Goal: Navigation & Orientation: Understand site structure

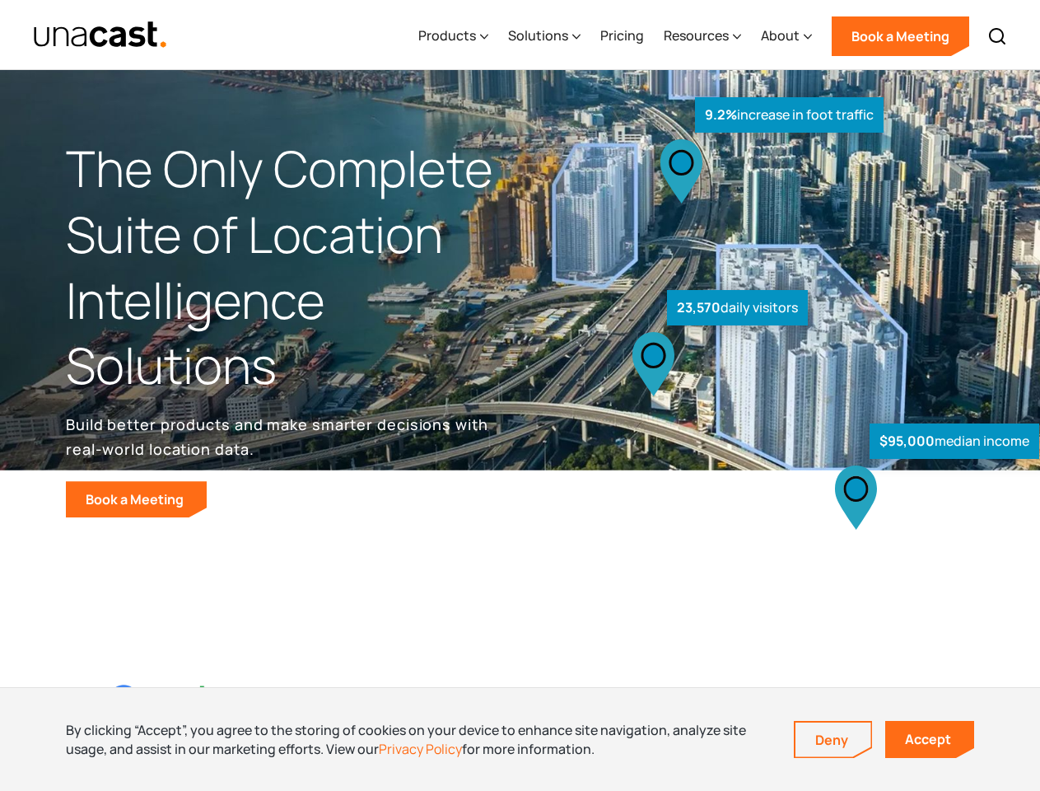
click at [521, 395] on div "$95,000 median income 23,570 daily visitors 9.2% increase in foot traffic" at bounding box center [775, 343] width 509 height 348
click at [714, 35] on div "Resources" at bounding box center [696, 36] width 65 height 20
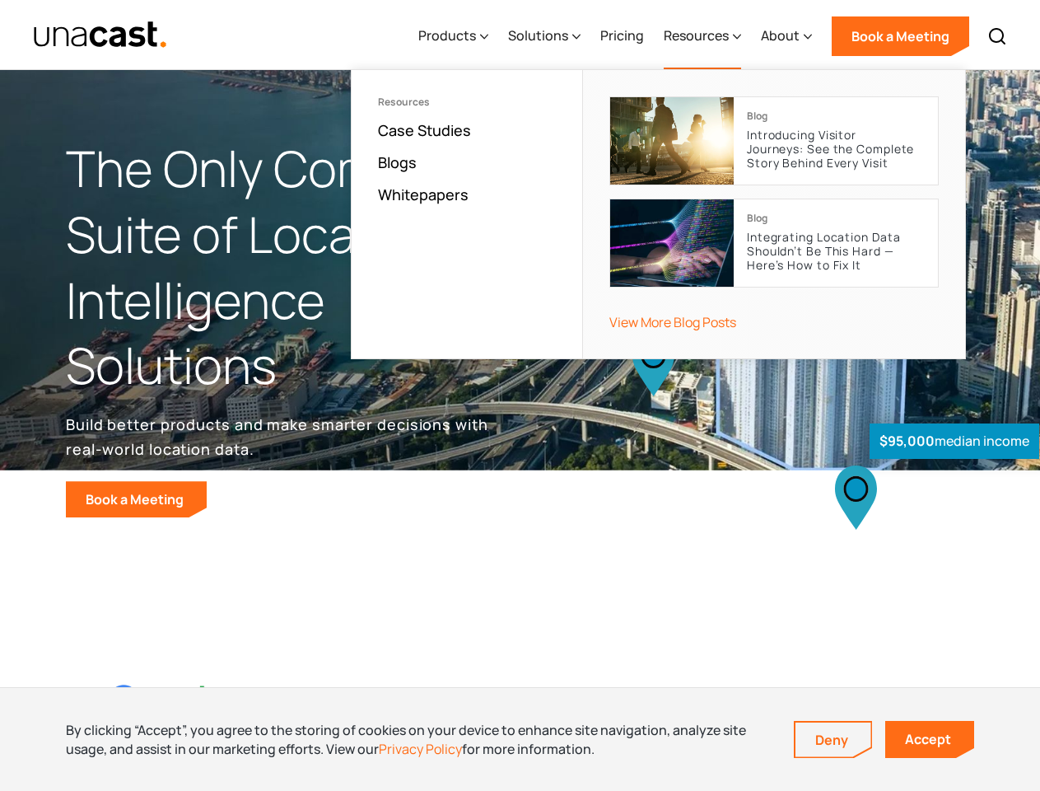
click at [457, 36] on div "Products" at bounding box center [447, 36] width 58 height 20
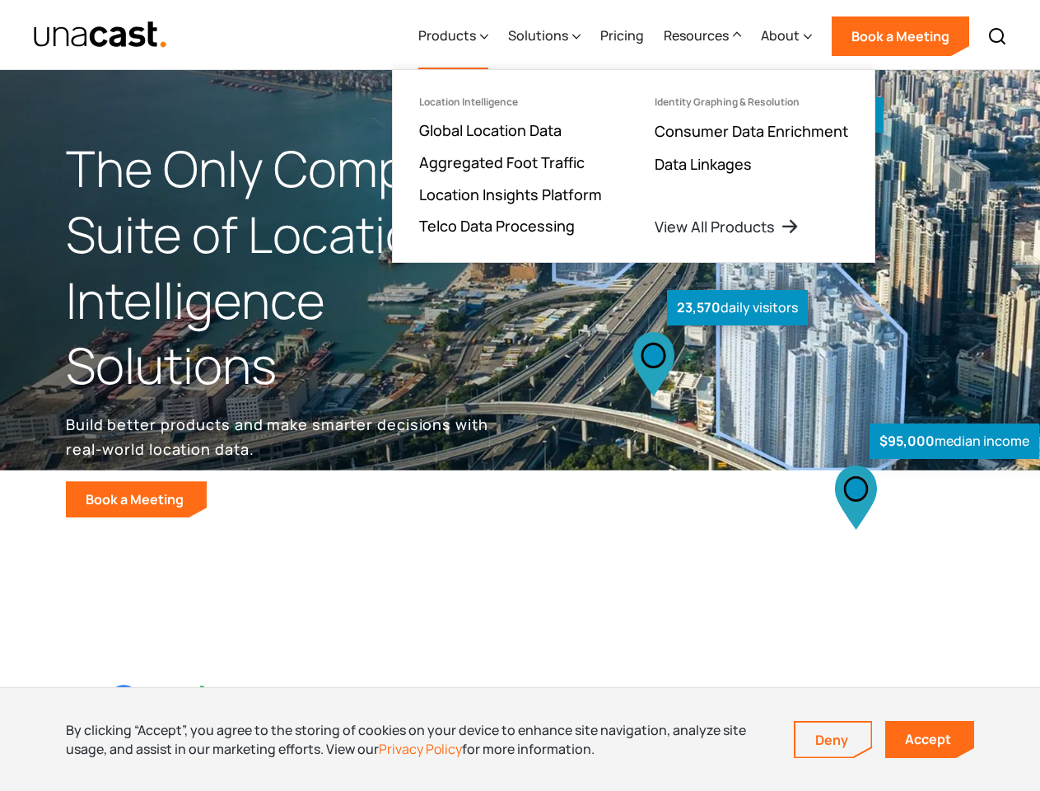
click at [546, 36] on div "Solutions" at bounding box center [538, 36] width 60 height 20
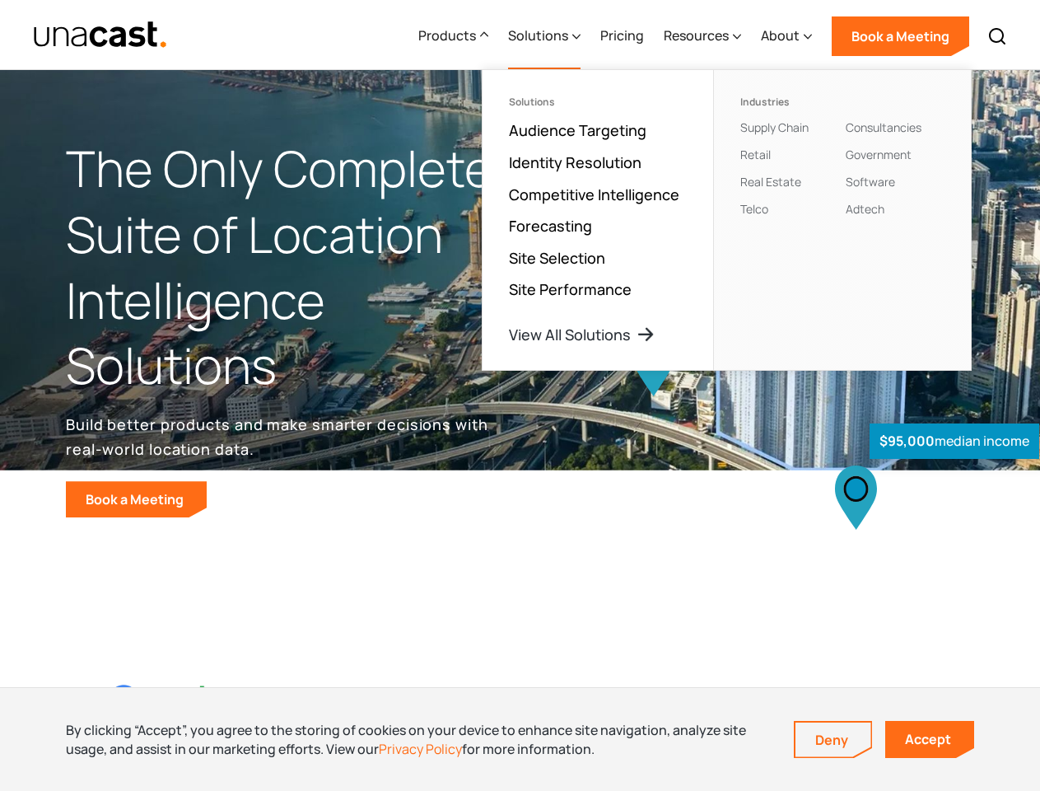
click at [704, 36] on div "Resources" at bounding box center [696, 36] width 65 height 20
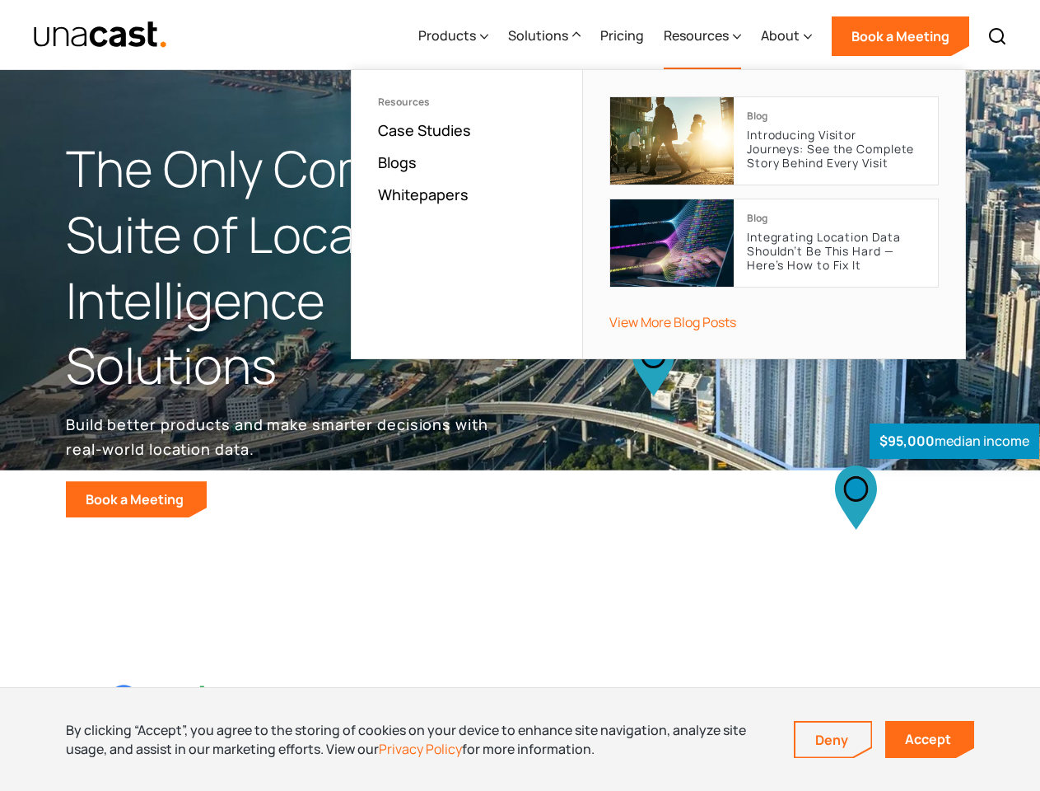
click at [788, 36] on div "About" at bounding box center [780, 36] width 39 height 20
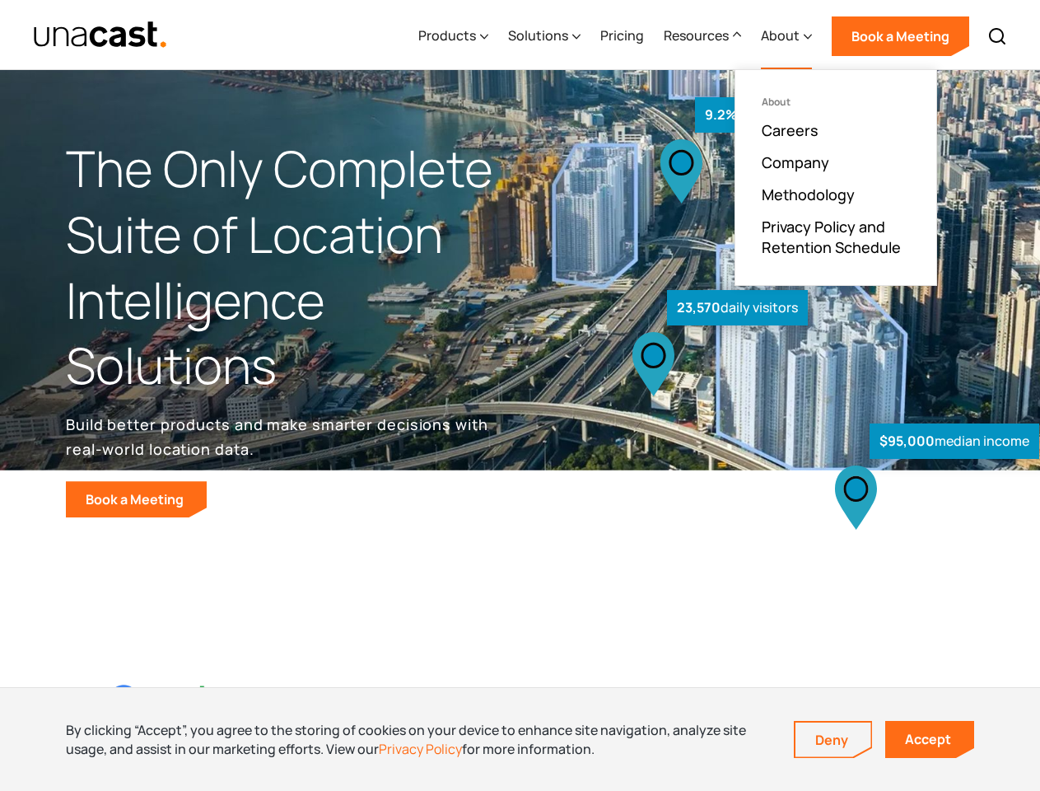
click at [998, 36] on img at bounding box center [998, 36] width 20 height 20
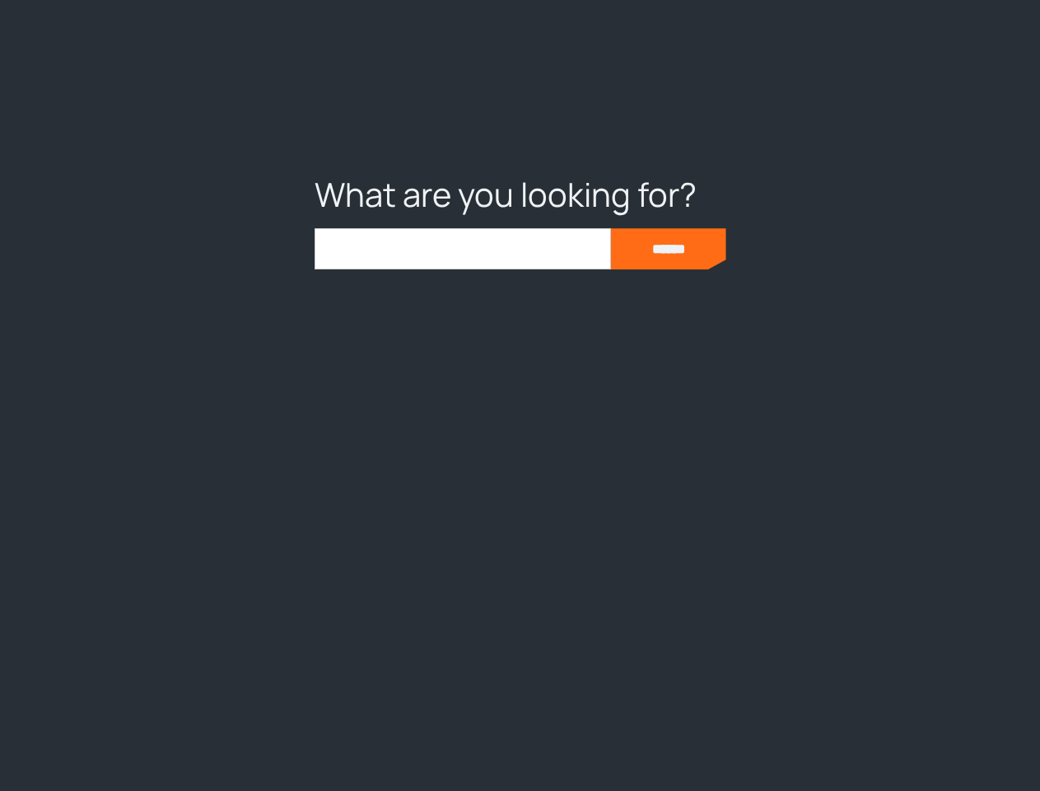
click at [520, 739] on div at bounding box center [520, 395] width 1040 height 791
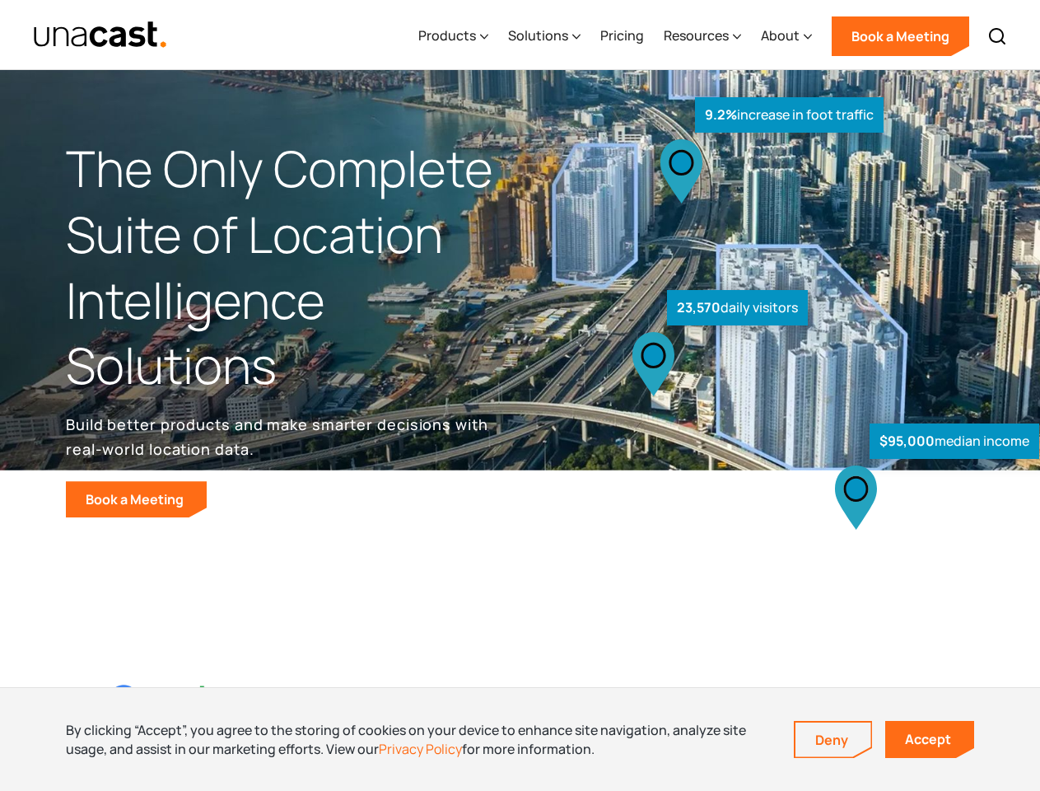
click at [834, 740] on link "Deny" at bounding box center [834, 739] width 76 height 35
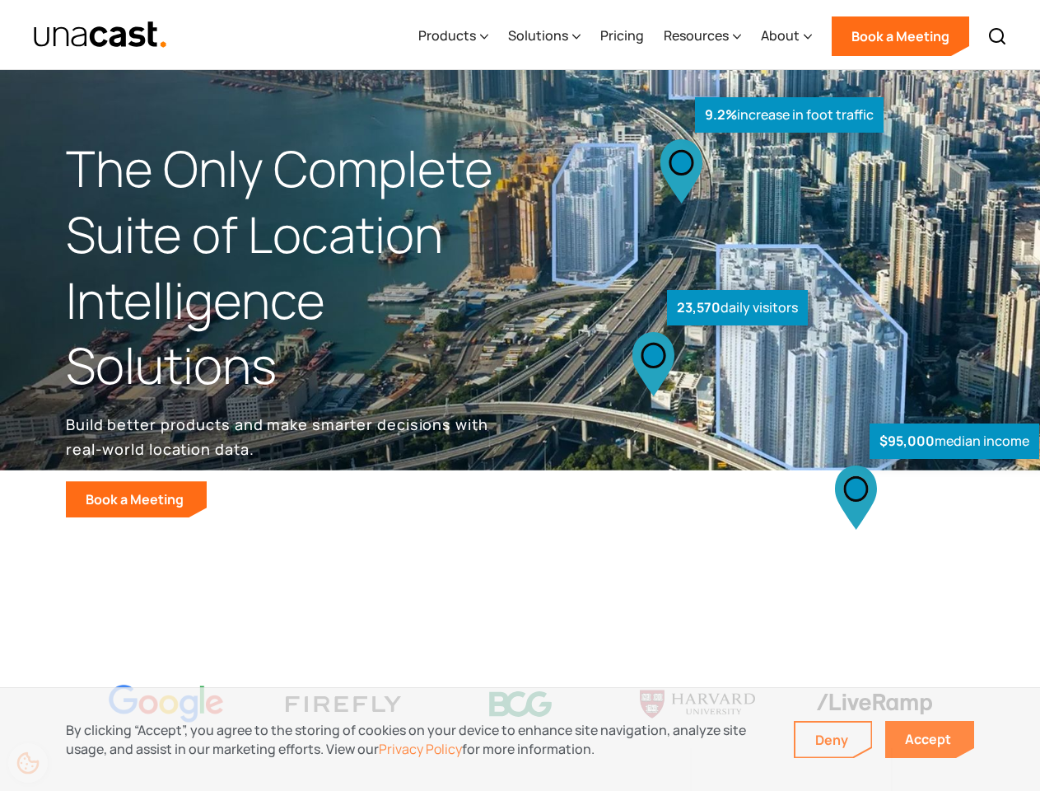
click at [930, 739] on link "Accept" at bounding box center [930, 739] width 89 height 37
